Goal: Find specific page/section: Find specific page/section

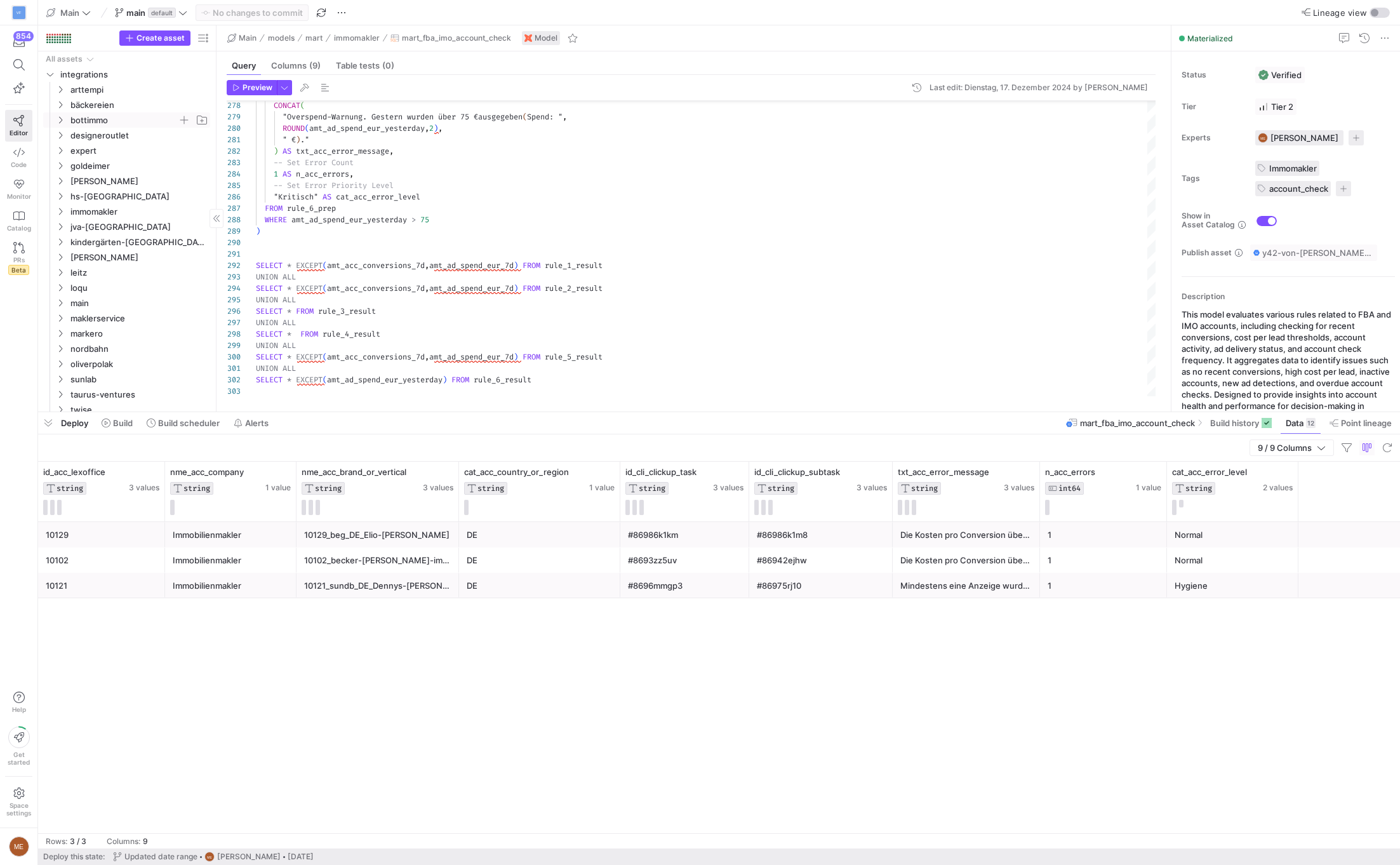
click at [129, 115] on span "bottimmo" at bounding box center [124, 120] width 107 height 14
click at [108, 135] on span "fba" at bounding box center [129, 135] width 97 height 14
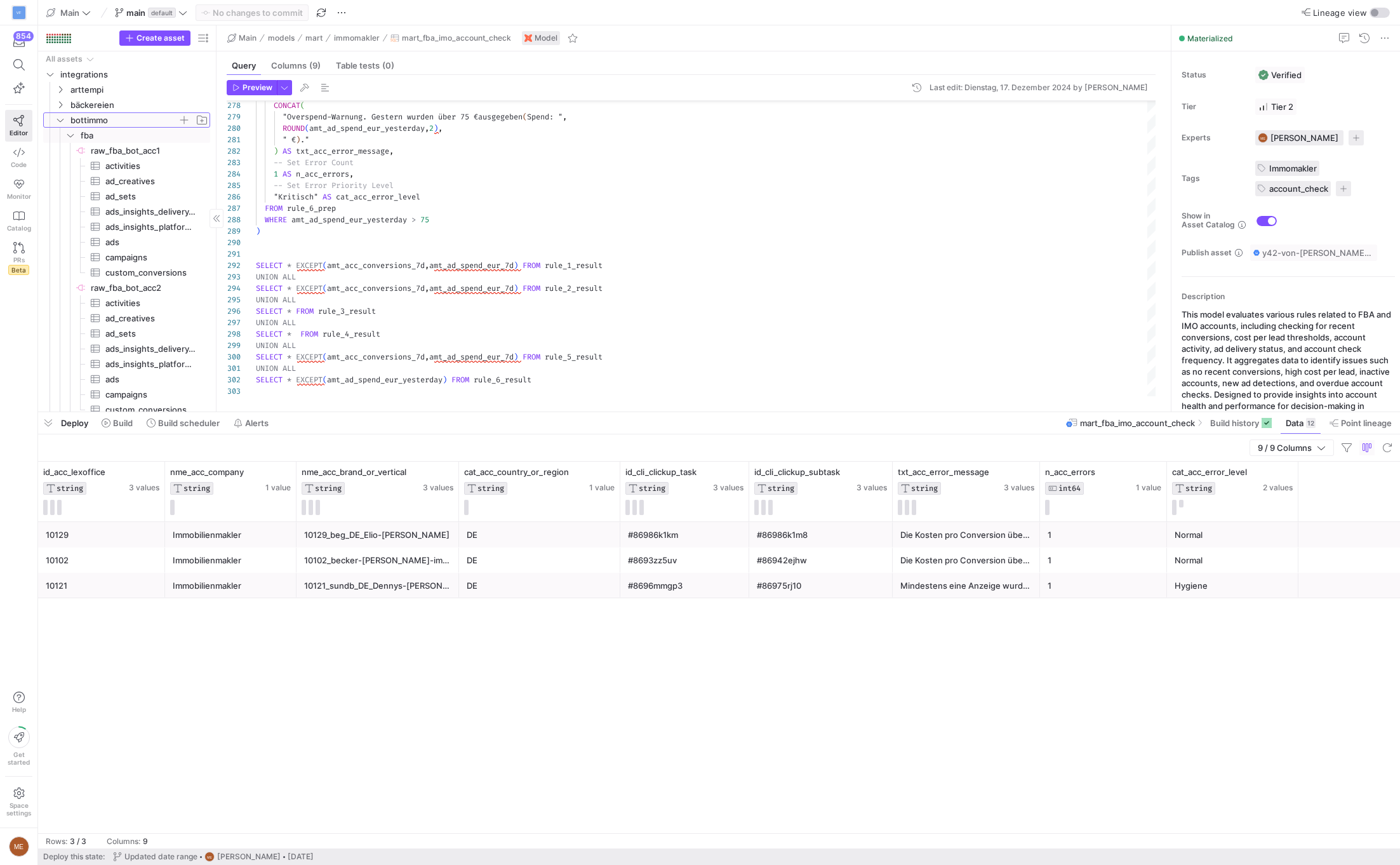
click at [116, 113] on span "bottimmo" at bounding box center [124, 120] width 107 height 14
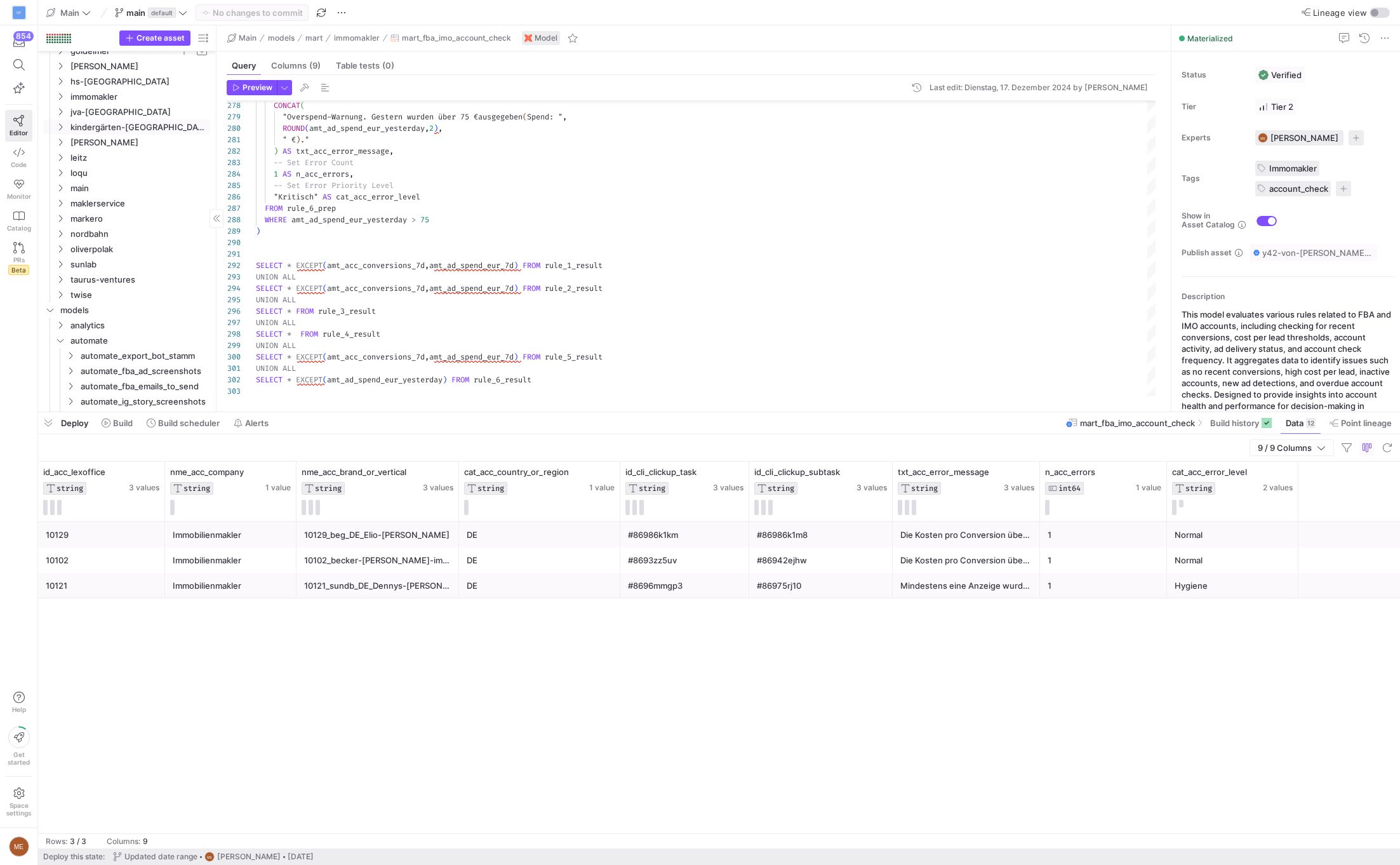
scroll to position [116, 0]
click at [50, 418] on span "button" at bounding box center [48, 423] width 21 height 21
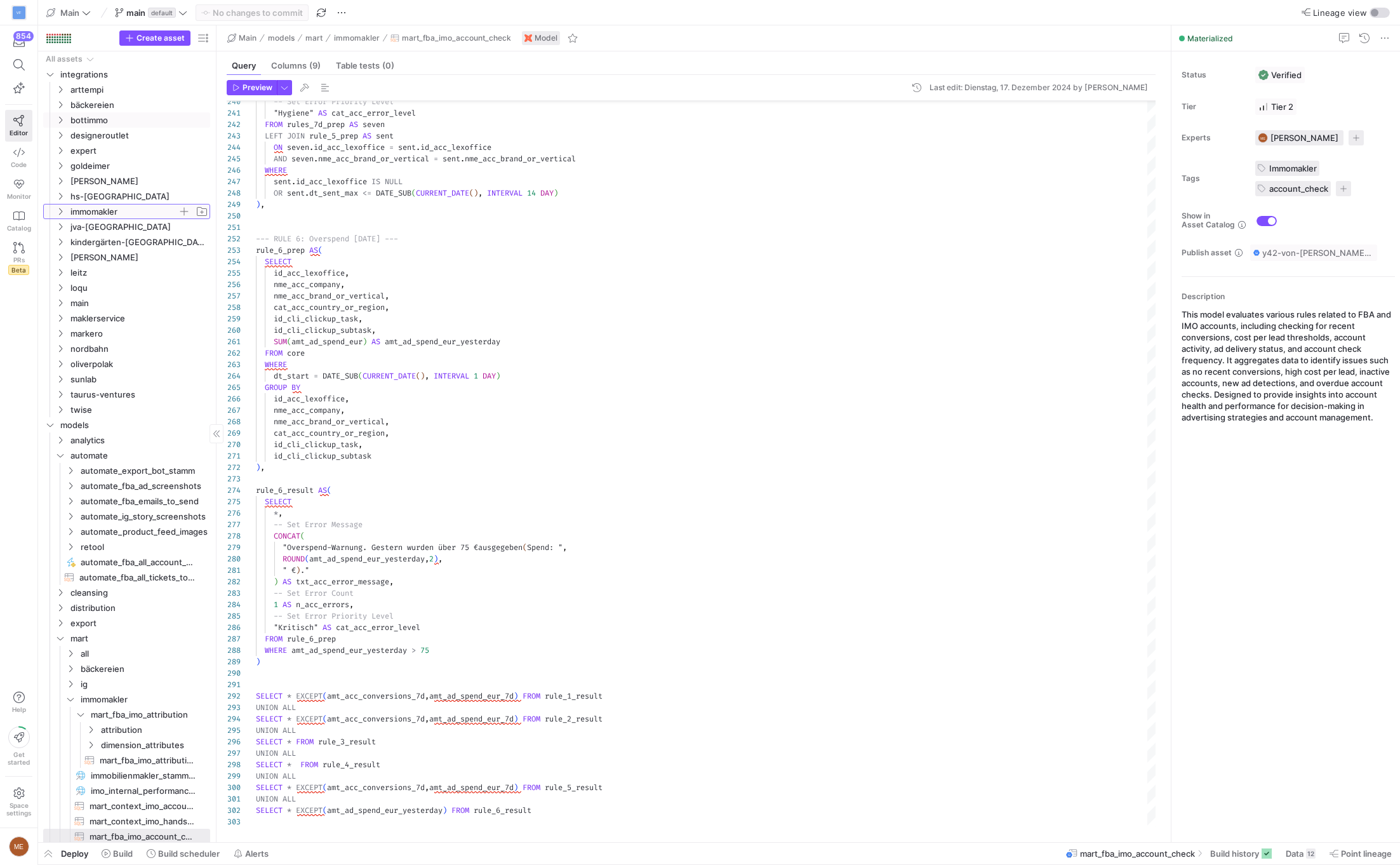
click at [63, 210] on icon "Press SPACE to select this row." at bounding box center [60, 211] width 9 height 8
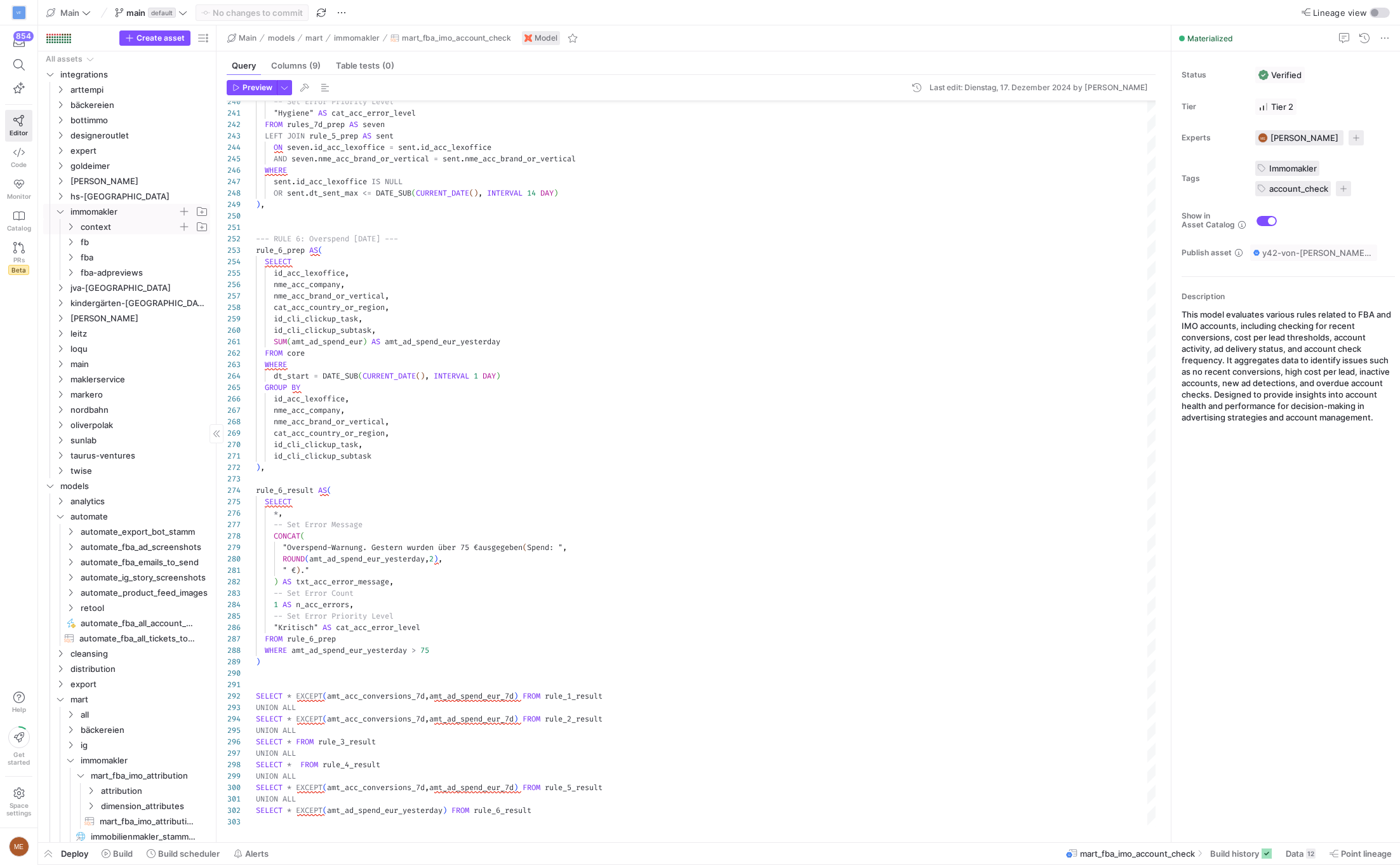
click at [80, 225] on span "context" at bounding box center [129, 226] width 97 height 14
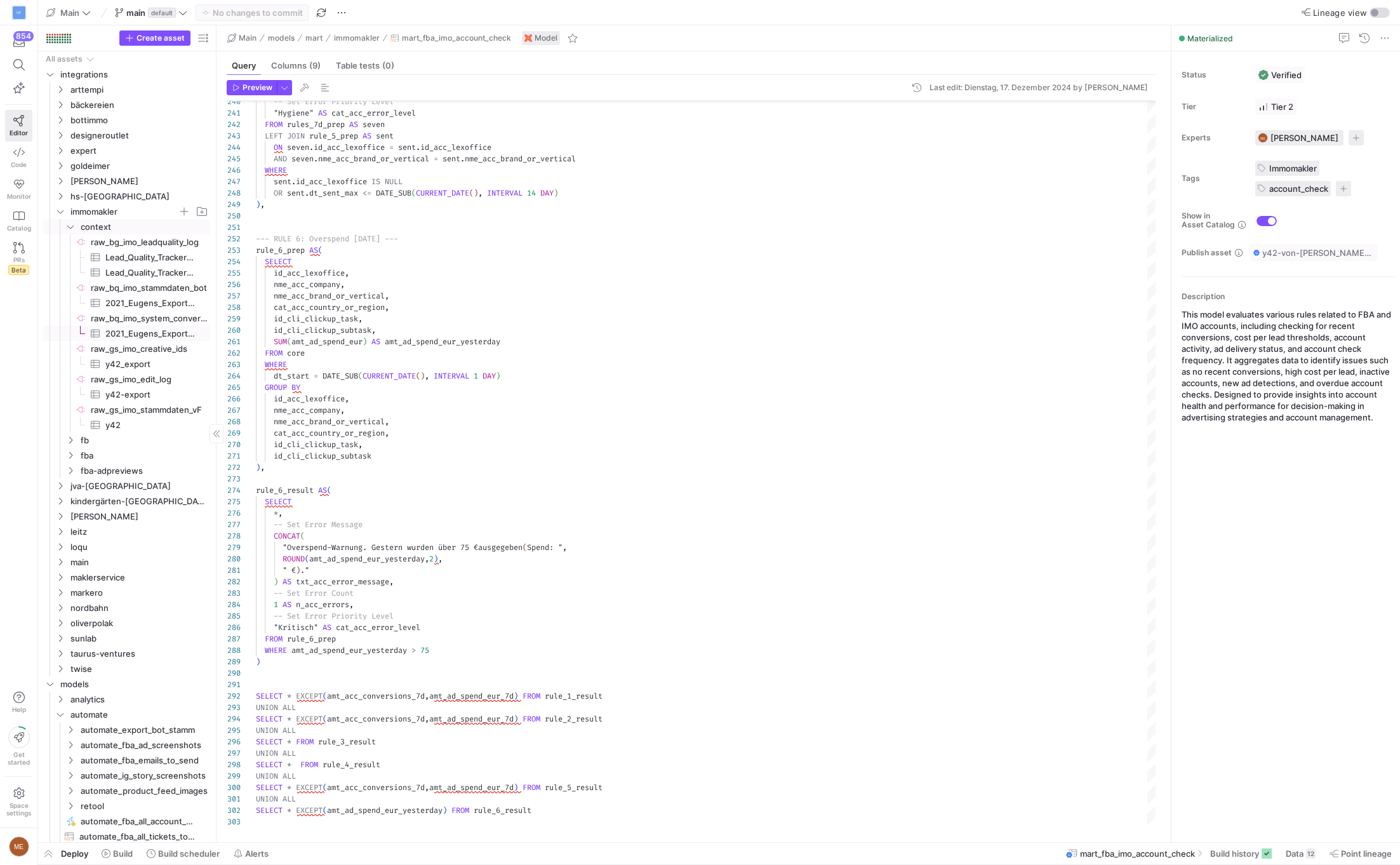
click at [134, 331] on span "2021_Eugens_Exporte_2021_Conversion_Export_Knime​​​​​​​​​" at bounding box center [150, 333] width 90 height 14
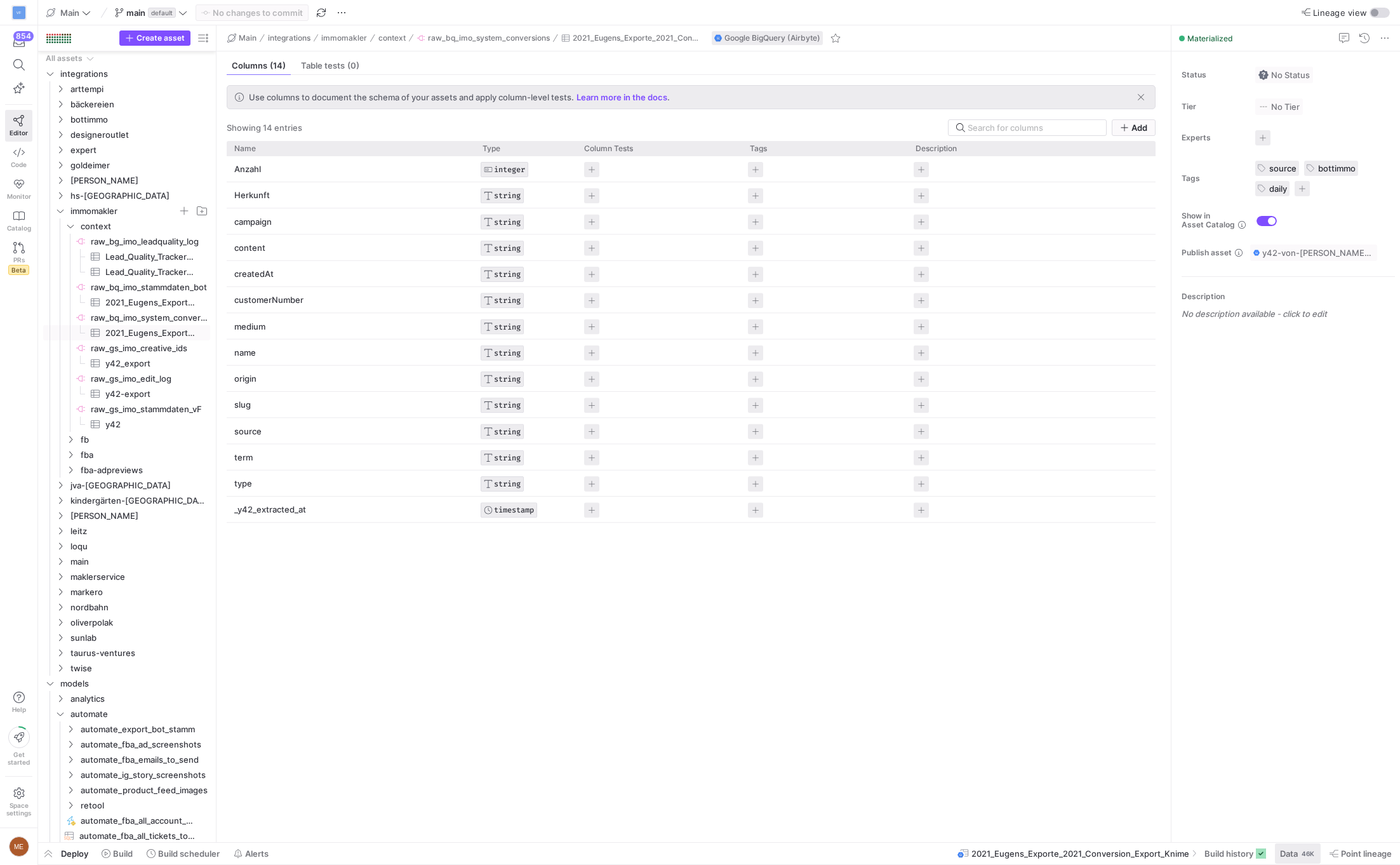
click at [1305, 852] on div "46K" at bounding box center [1308, 853] width 15 height 10
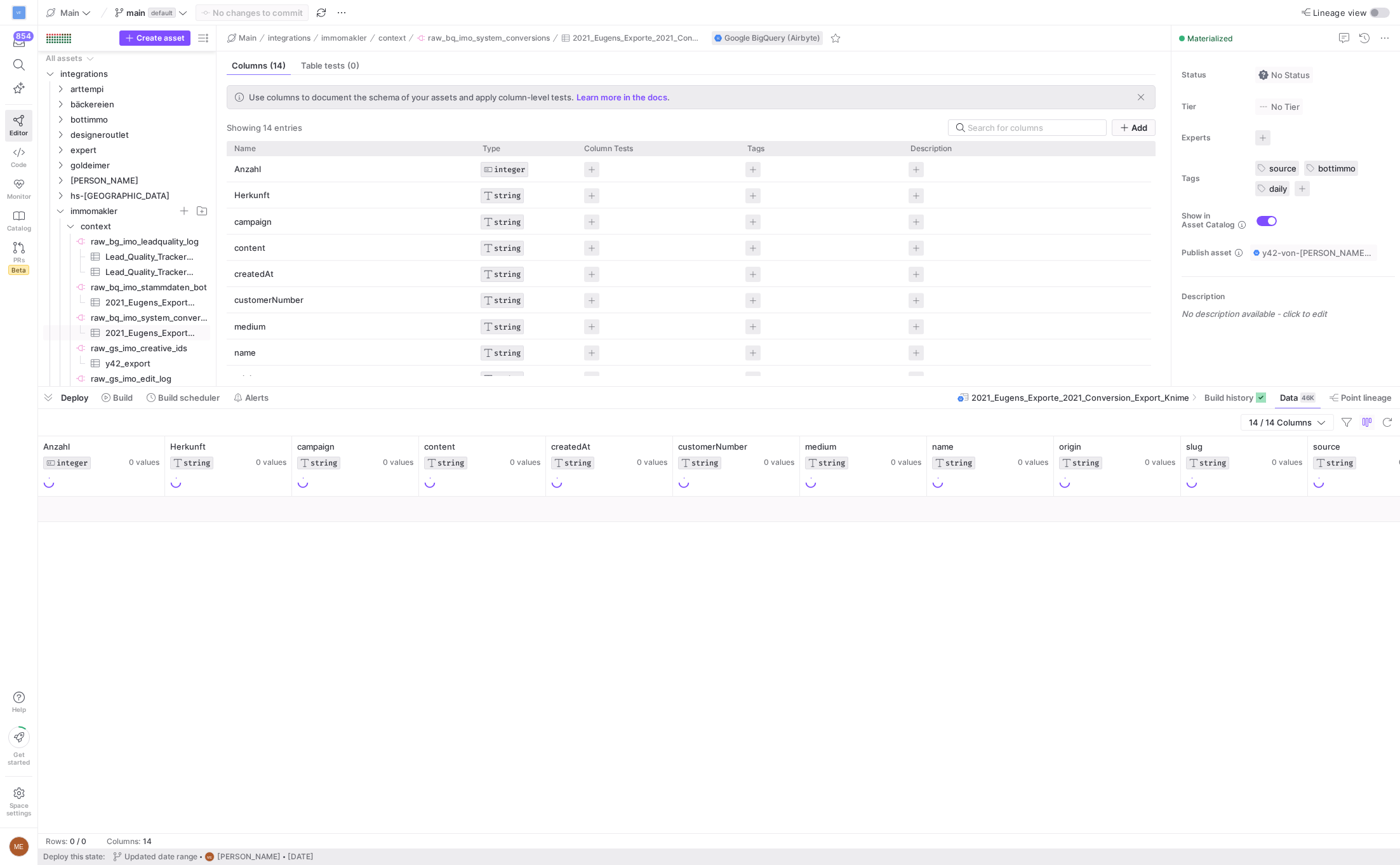
drag, startPoint x: 768, startPoint y: 632, endPoint x: 794, endPoint y: 386, distance: 247.4
click at [794, 386] on div at bounding box center [718, 386] width 1361 height 5
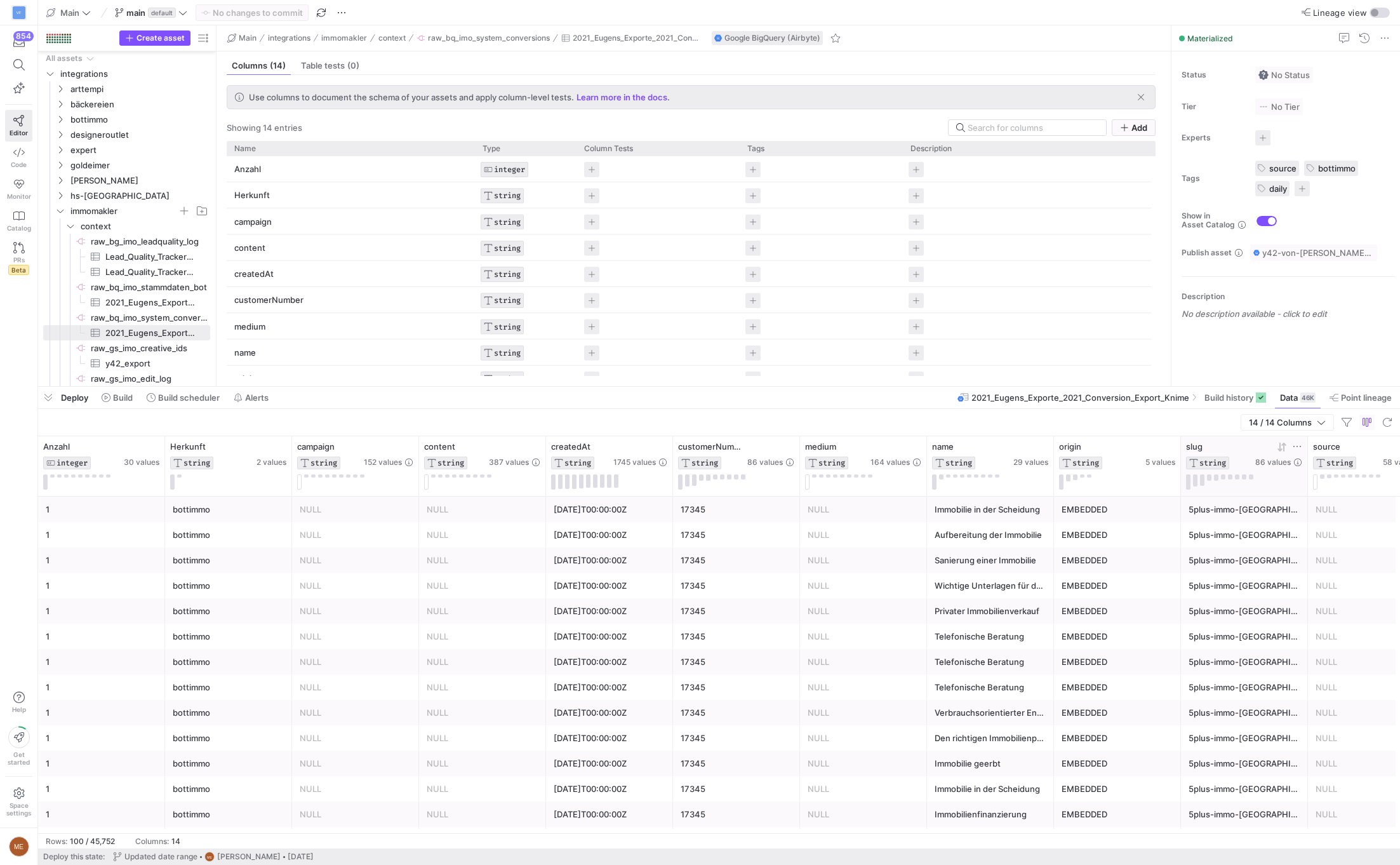
click at [1299, 443] on icon at bounding box center [1297, 446] width 10 height 10
type input "[PERSON_NAME]"
click at [1355, 568] on button "Apply" at bounding box center [1375, 576] width 39 height 17
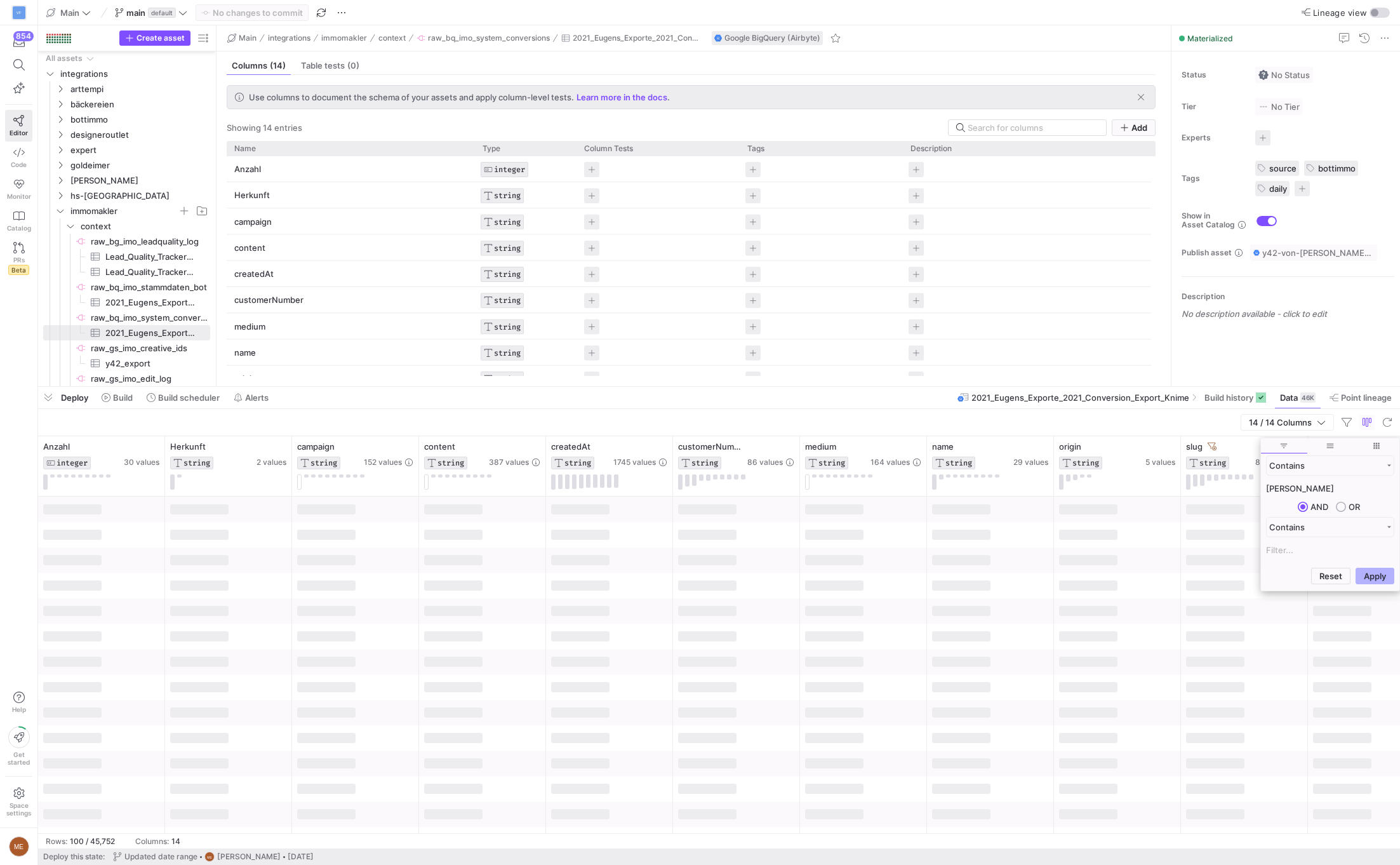
click at [1046, 598] on div at bounding box center [990, 610] width 127 height 25
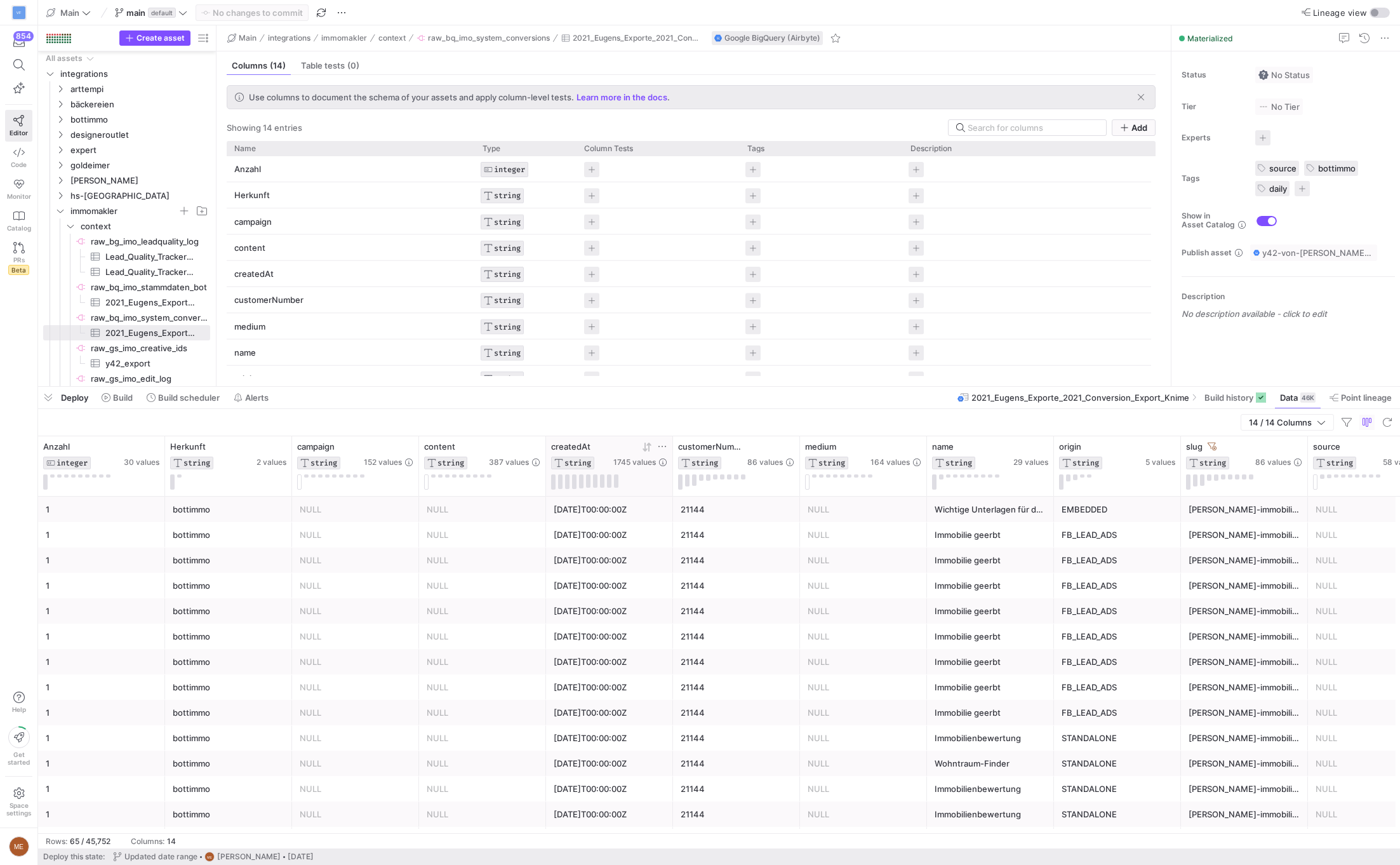
click at [647, 446] on icon at bounding box center [647, 447] width 10 height 10
